Goal: Find specific page/section: Find specific page/section

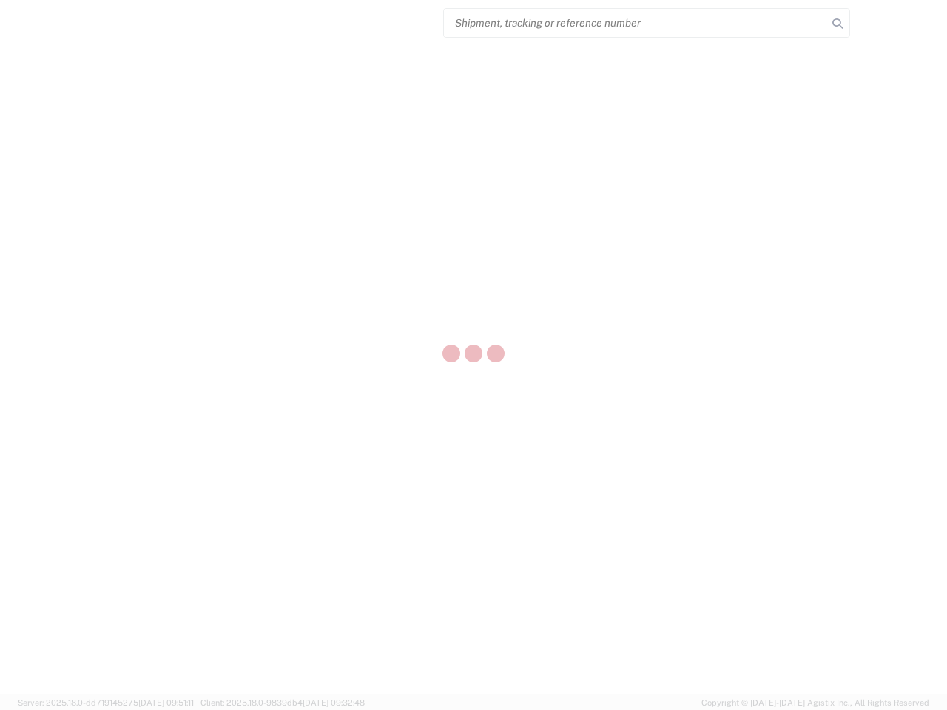
select select "US"
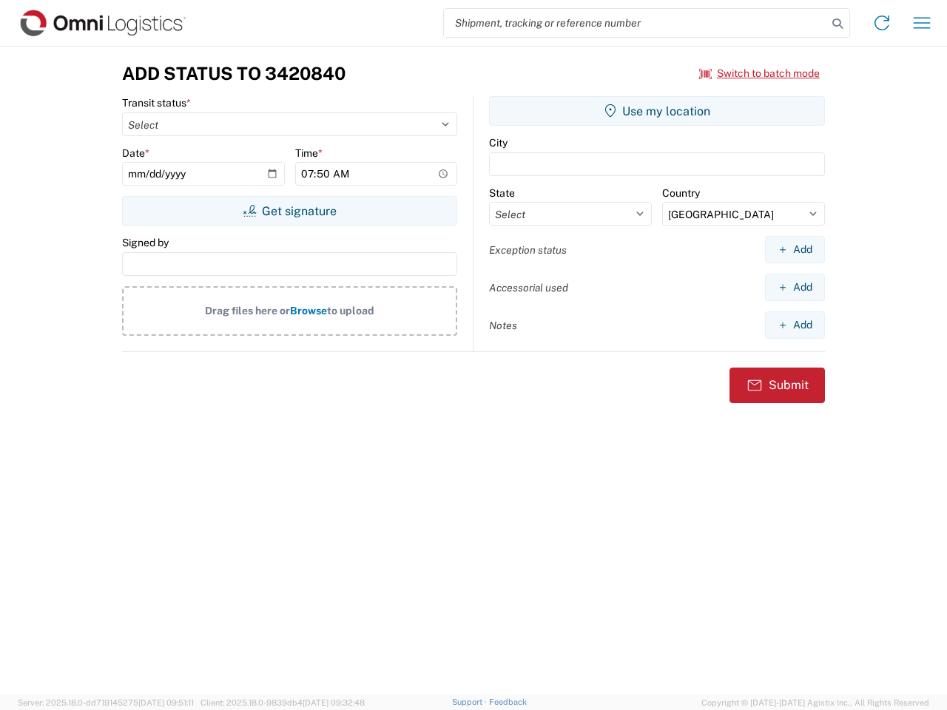
click at [635, 23] on input "search" at bounding box center [635, 23] width 383 height 28
click at [837, 24] on icon at bounding box center [837, 23] width 21 height 21
click at [882, 23] on icon at bounding box center [882, 23] width 24 height 24
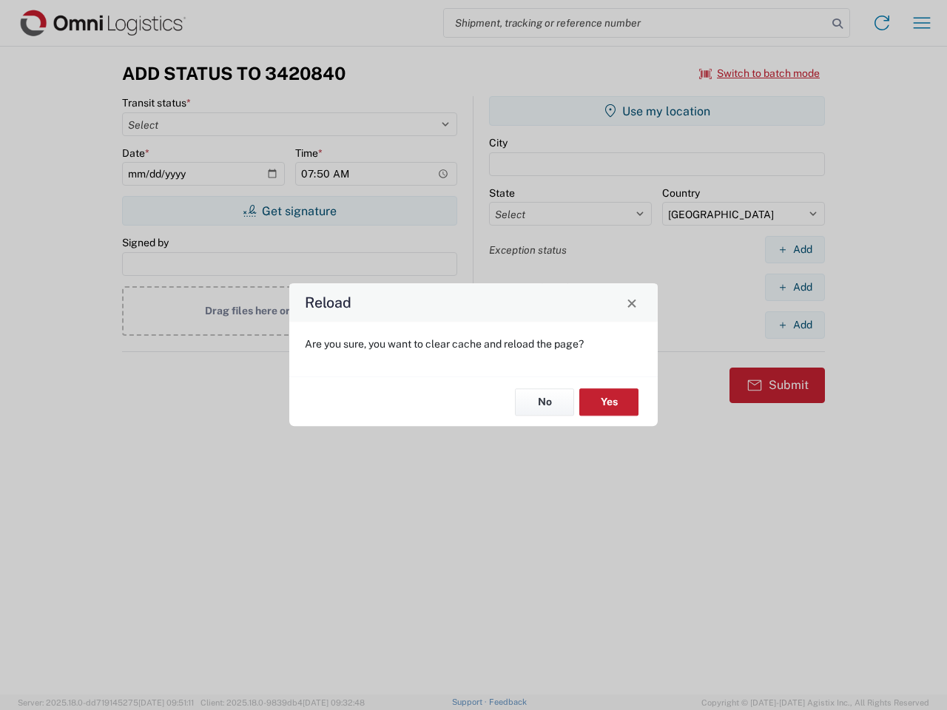
click at [760, 73] on div "Reload Are you sure, you want to clear cache and reload the page? No Yes" at bounding box center [473, 355] width 947 height 710
click at [289, 211] on div "Reload Are you sure, you want to clear cache and reload the page? No Yes" at bounding box center [473, 355] width 947 height 710
click at [657, 111] on div "Reload Are you sure, you want to clear cache and reload the page? No Yes" at bounding box center [473, 355] width 947 height 710
click at [794, 249] on div "Reload Are you sure, you want to clear cache and reload the page? No Yes" at bounding box center [473, 355] width 947 height 710
click at [794, 287] on div "Reload Are you sure, you want to clear cache and reload the page? No Yes" at bounding box center [473, 355] width 947 height 710
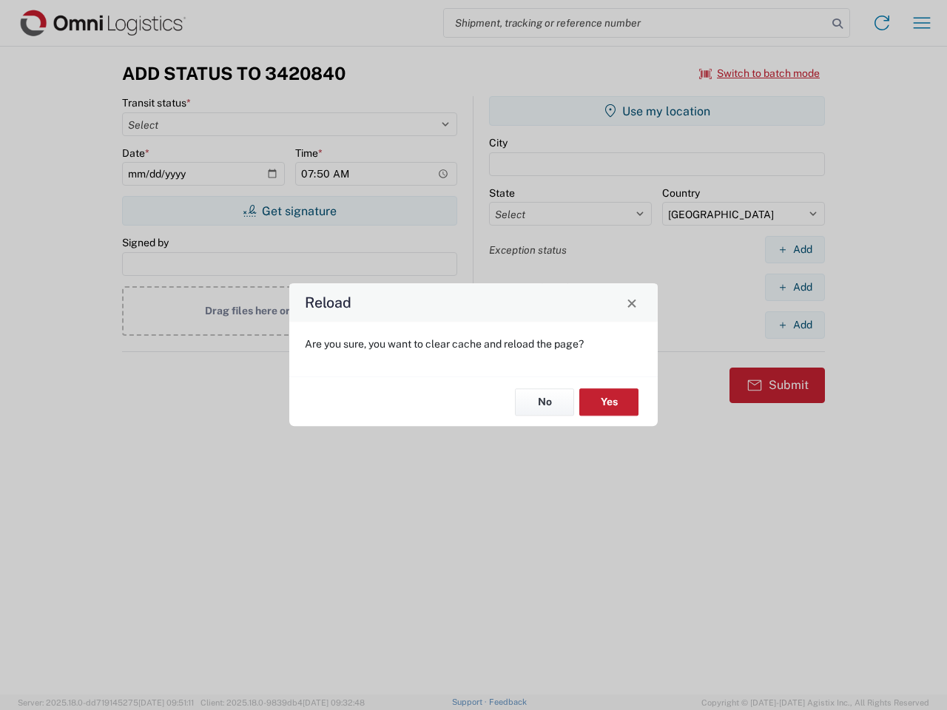
click at [794, 325] on div "Reload Are you sure, you want to clear cache and reload the page? No Yes" at bounding box center [473, 355] width 947 height 710
